Goal: Information Seeking & Learning: Check status

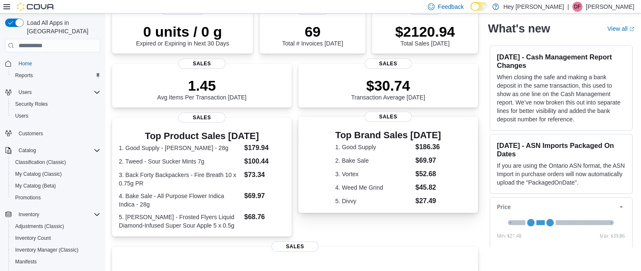
scroll to position [84, 0]
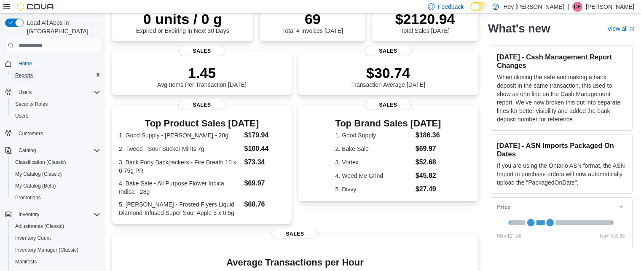
click at [27, 72] on span "Reports" at bounding box center [24, 75] width 18 height 7
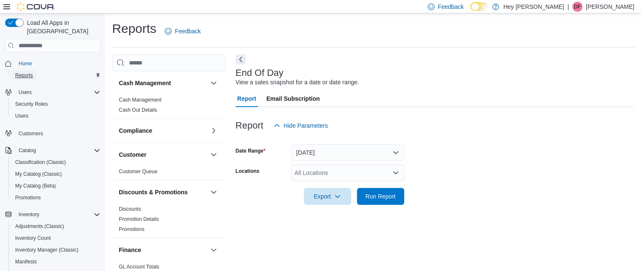
scroll to position [10, 0]
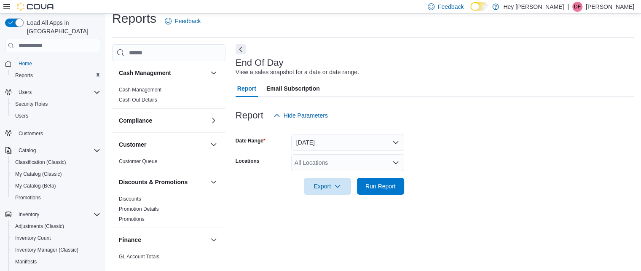
click at [377, 157] on div "All Locations" at bounding box center [347, 162] width 113 height 17
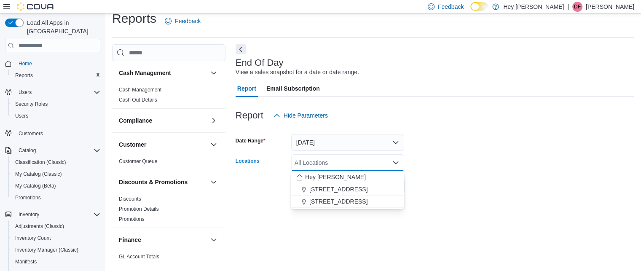
drag, startPoint x: 358, startPoint y: 189, endPoint x: 452, endPoint y: 189, distance: 94.0
click at [368, 191] on span "[STREET_ADDRESS]" at bounding box center [338, 189] width 58 height 8
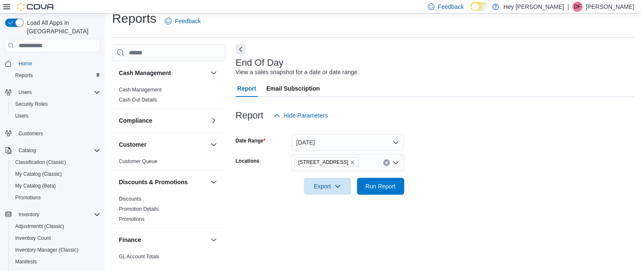
drag, startPoint x: 452, startPoint y: 188, endPoint x: 444, endPoint y: 191, distance: 9.2
click at [444, 191] on form "Date Range Today Locations 10311 103 Avenue NW Export Run Report" at bounding box center [435, 159] width 399 height 71
click at [388, 183] on span "Run Report" at bounding box center [381, 186] width 30 height 8
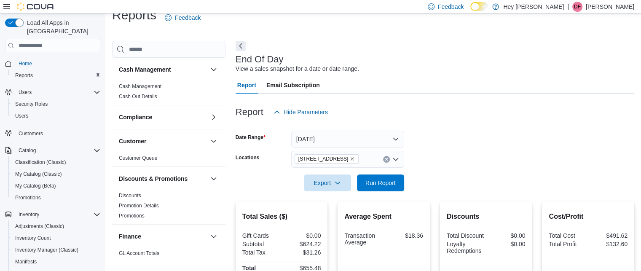
scroll to position [10, 0]
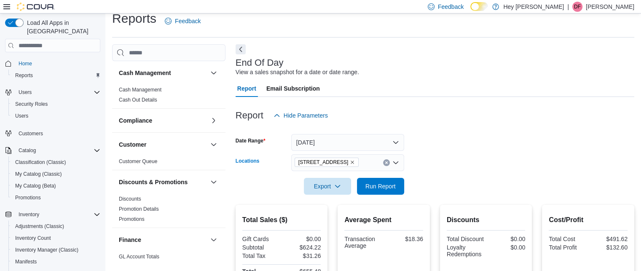
click at [353, 164] on icon "Remove 10311 103 Avenue NW from selection in this group" at bounding box center [352, 162] width 5 height 5
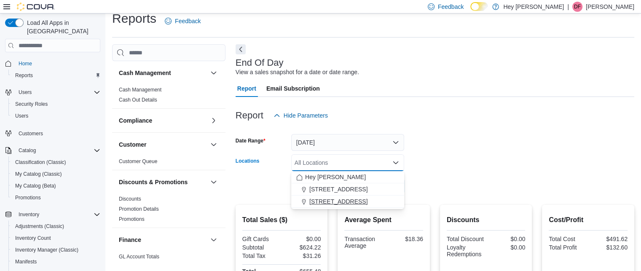
click at [366, 200] on span "[STREET_ADDRESS]" at bounding box center [338, 201] width 58 height 8
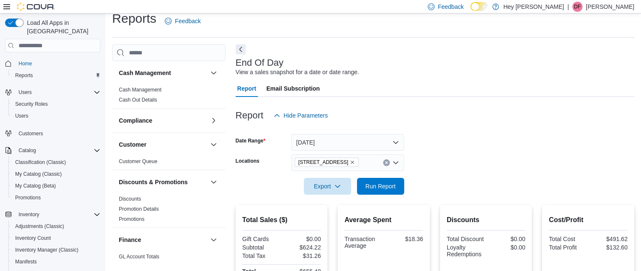
click at [465, 174] on div at bounding box center [435, 174] width 399 height 7
click at [382, 183] on span "Run Report" at bounding box center [381, 186] width 30 height 8
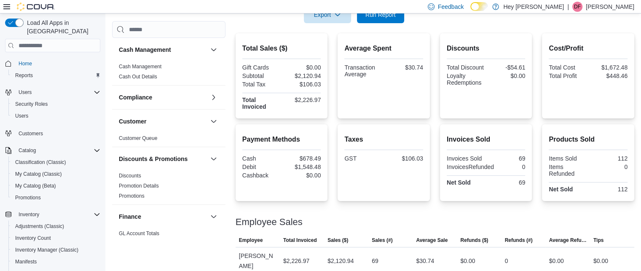
scroll to position [55, 0]
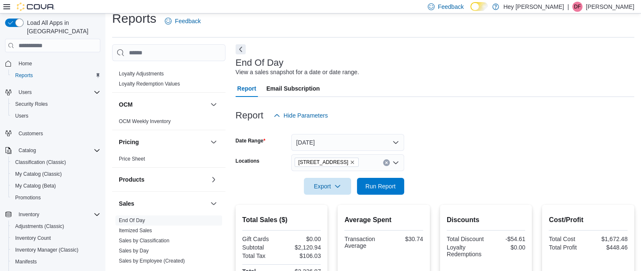
scroll to position [506, 0]
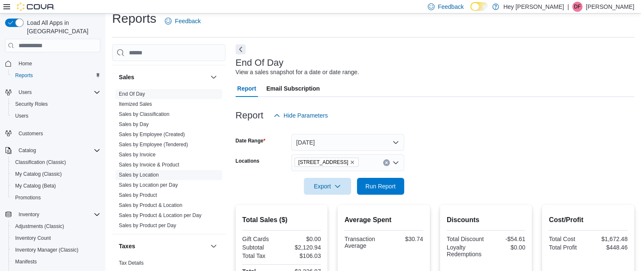
click at [148, 177] on link "Sales by Location" at bounding box center [139, 175] width 40 height 6
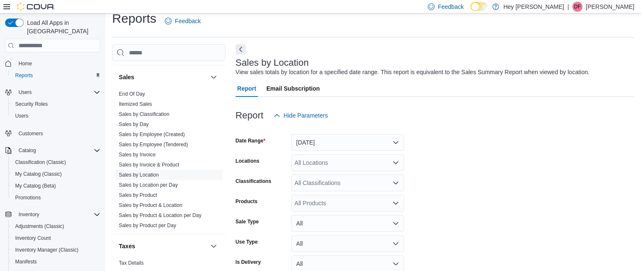
scroll to position [19, 0]
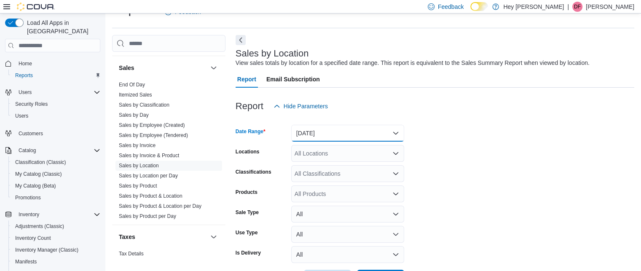
click at [332, 127] on button "[DATE]" at bounding box center [347, 133] width 113 height 17
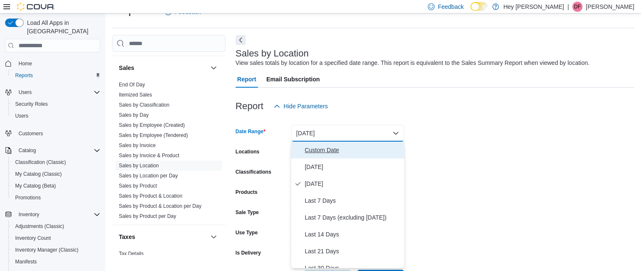
click at [313, 145] on span "Custom Date" at bounding box center [353, 150] width 96 height 10
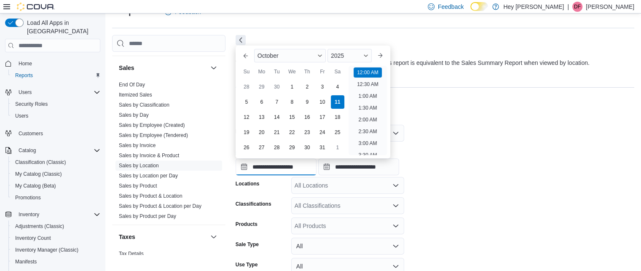
click at [277, 165] on input "**********" at bounding box center [276, 167] width 81 height 17
drag, startPoint x: 250, startPoint y: 105, endPoint x: 436, endPoint y: 135, distance: 188.3
click at [257, 108] on div "5 6 7 8 9 10 11" at bounding box center [292, 101] width 106 height 15
click at [506, 148] on div "**********" at bounding box center [435, 159] width 399 height 32
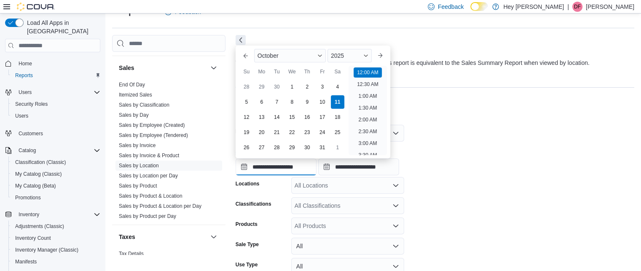
click at [288, 167] on input "**********" at bounding box center [276, 167] width 81 height 17
click at [246, 103] on div "5" at bounding box center [246, 102] width 15 height 15
type input "**********"
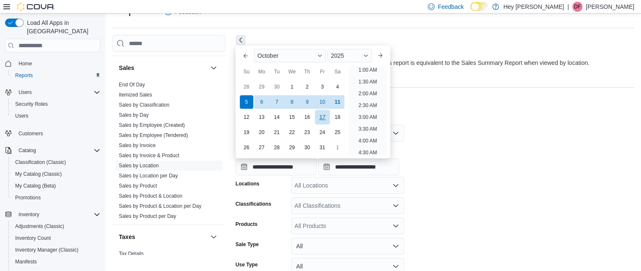
scroll to position [2, 0]
click at [531, 184] on form "**********" at bounding box center [435, 217] width 399 height 204
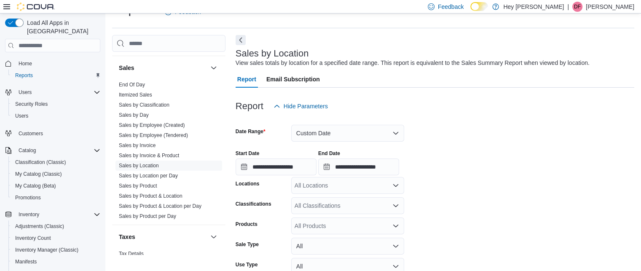
scroll to position [84, 0]
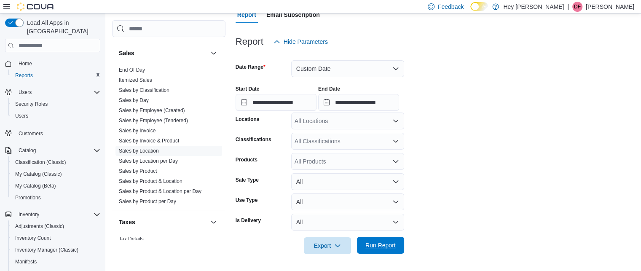
click at [383, 245] on span "Run Report" at bounding box center [381, 245] width 30 height 8
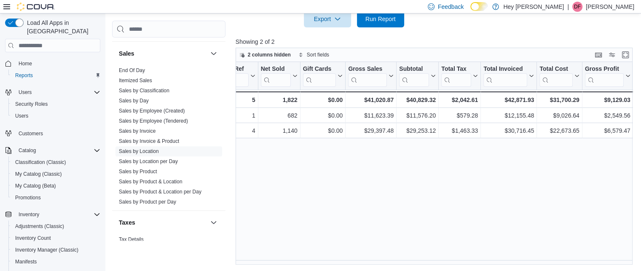
scroll to position [0, 174]
